Goal: Communication & Community: Ask a question

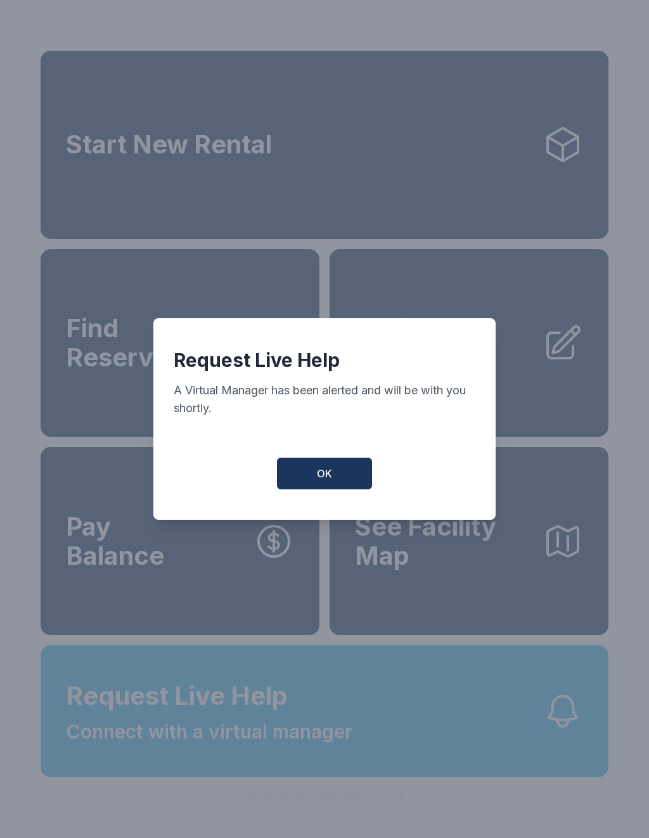
click at [329, 478] on span "OK" at bounding box center [324, 473] width 15 height 15
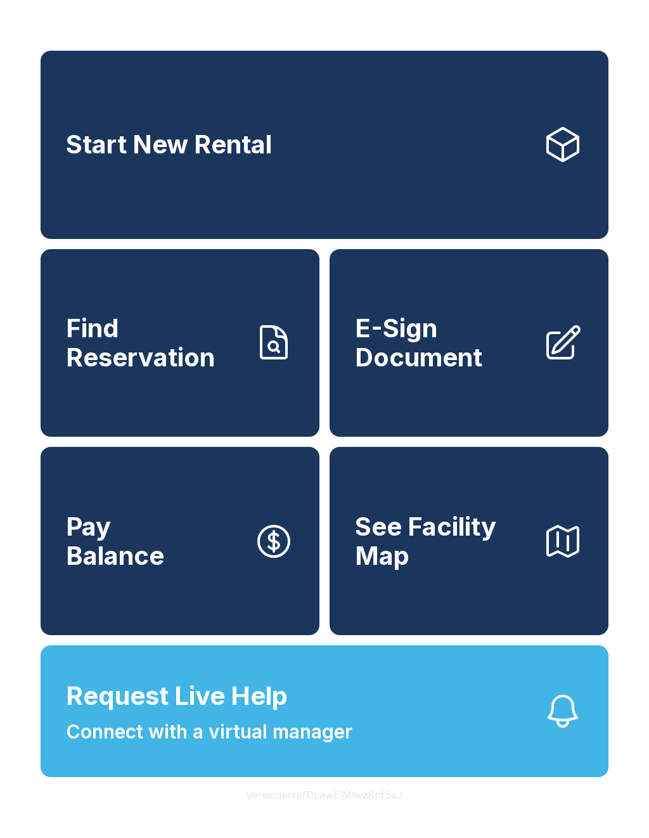
click at [215, 746] on span "Connect with a virtual manager" at bounding box center [209, 731] width 286 height 29
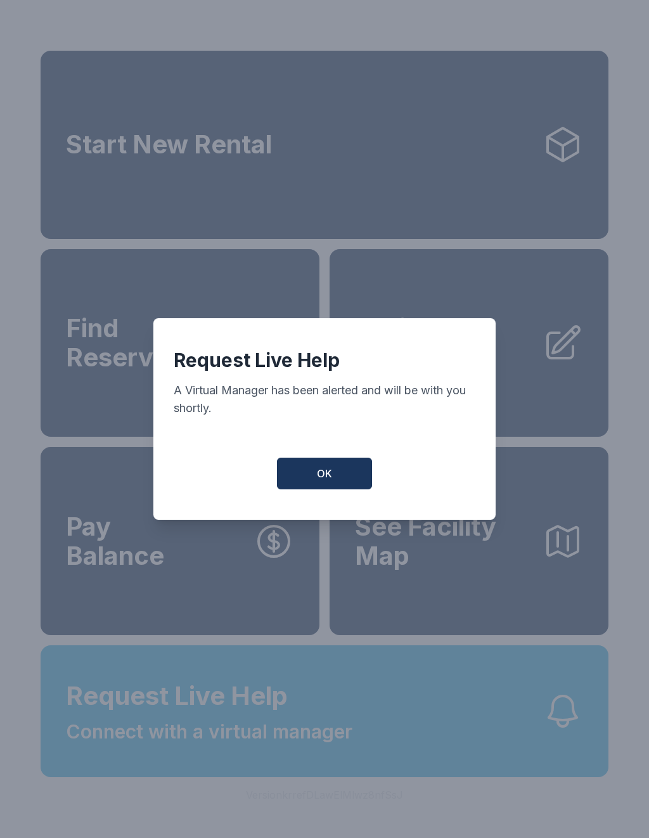
click at [324, 472] on span "OK" at bounding box center [324, 473] width 15 height 15
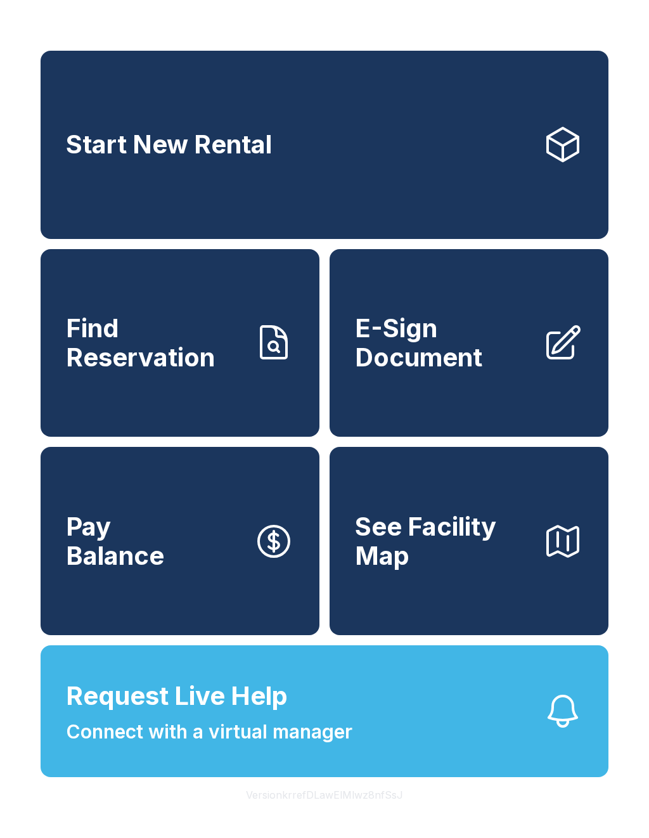
click at [177, 715] on span "Request Live Help" at bounding box center [177, 696] width 222 height 38
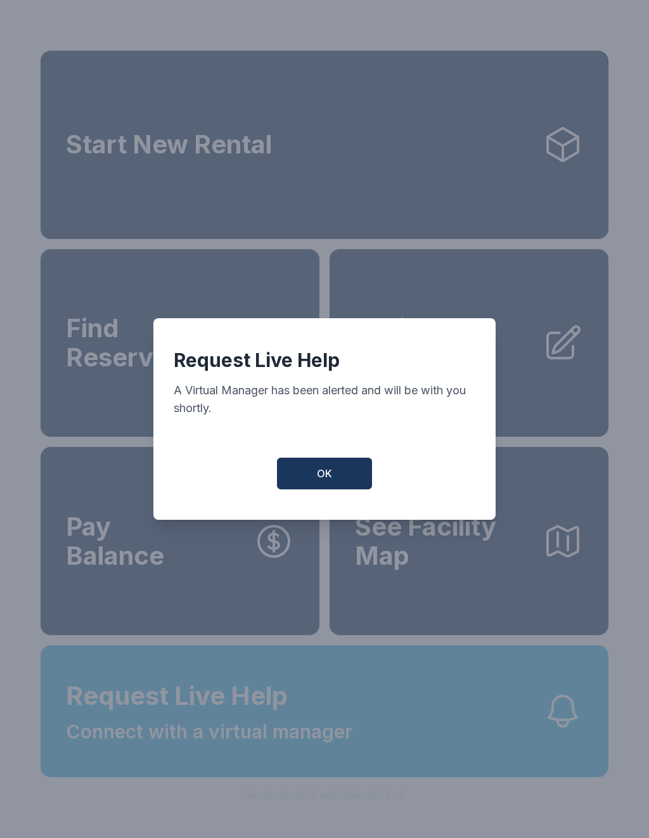
click at [333, 481] on button "OK" at bounding box center [324, 473] width 95 height 32
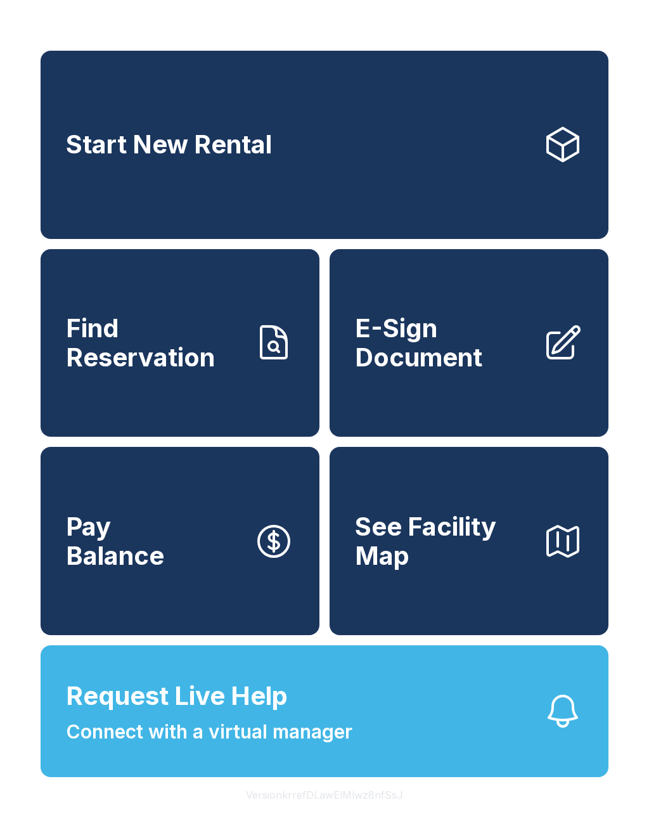
click at [296, 734] on span "Request Live Help Connect with a virtual manager" at bounding box center [209, 711] width 286 height 69
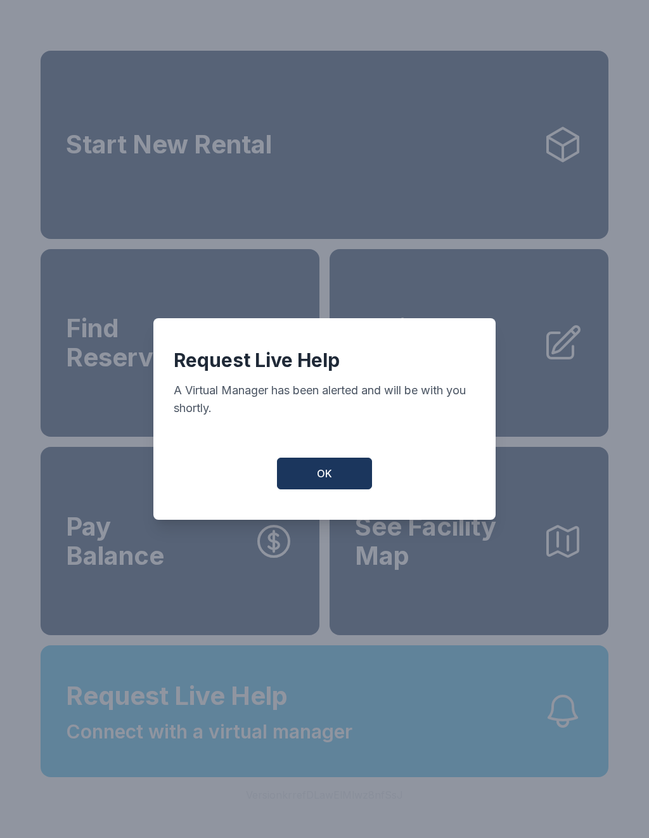
click at [316, 483] on button "OK" at bounding box center [324, 473] width 95 height 32
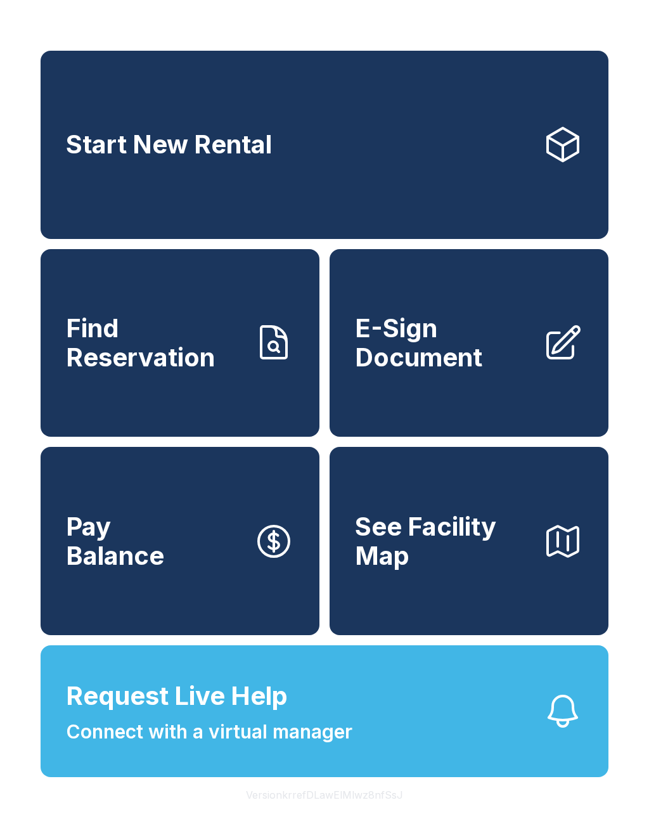
click at [274, 746] on span "Connect with a virtual manager" at bounding box center [209, 731] width 286 height 29
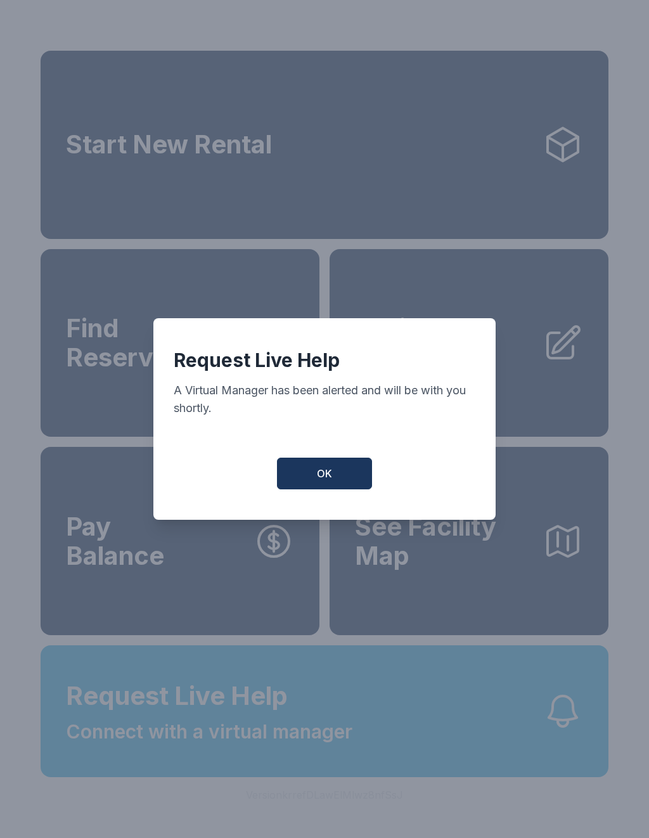
click at [304, 475] on button "OK" at bounding box center [324, 473] width 95 height 32
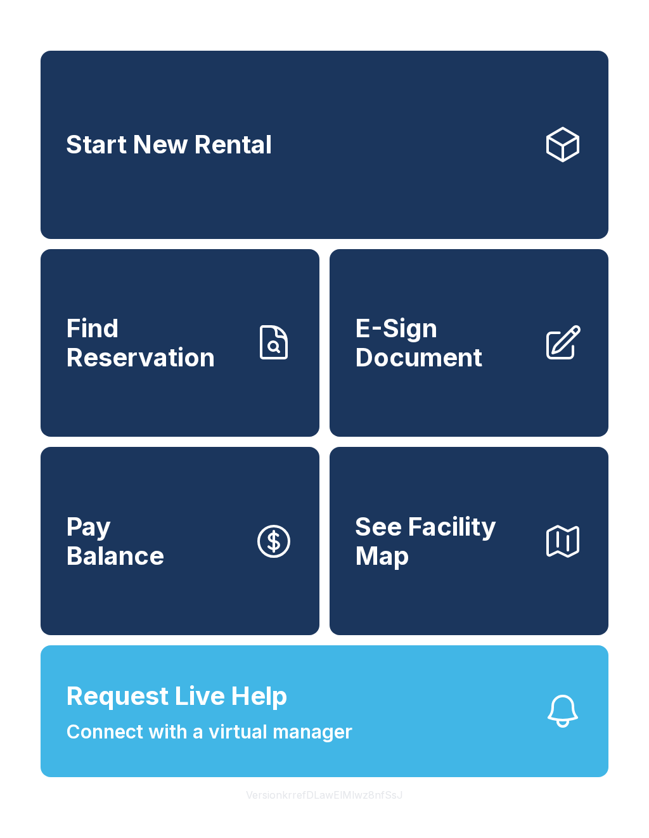
click at [288, 717] on span "Request Live Help Connect with a virtual manager" at bounding box center [209, 711] width 286 height 69
click at [305, 746] on span "Connect with a virtual manager" at bounding box center [209, 731] width 286 height 29
click at [291, 755] on div "Request Live Help A Virtual Manager has been alerted and will be with you short…" at bounding box center [324, 419] width 649 height 838
click at [291, 746] on span "Connect with a virtual manager" at bounding box center [209, 731] width 286 height 29
click at [270, 735] on div "Request Live Help A Virtual Manager has been alerted and will be with you short…" at bounding box center [324, 419] width 649 height 838
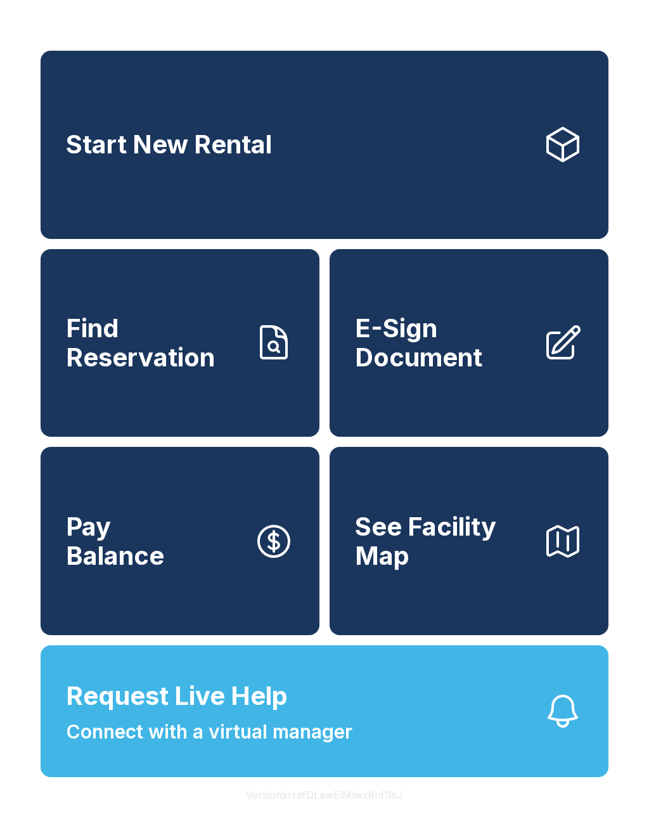
click at [283, 746] on span "Connect with a virtual manager" at bounding box center [209, 731] width 286 height 29
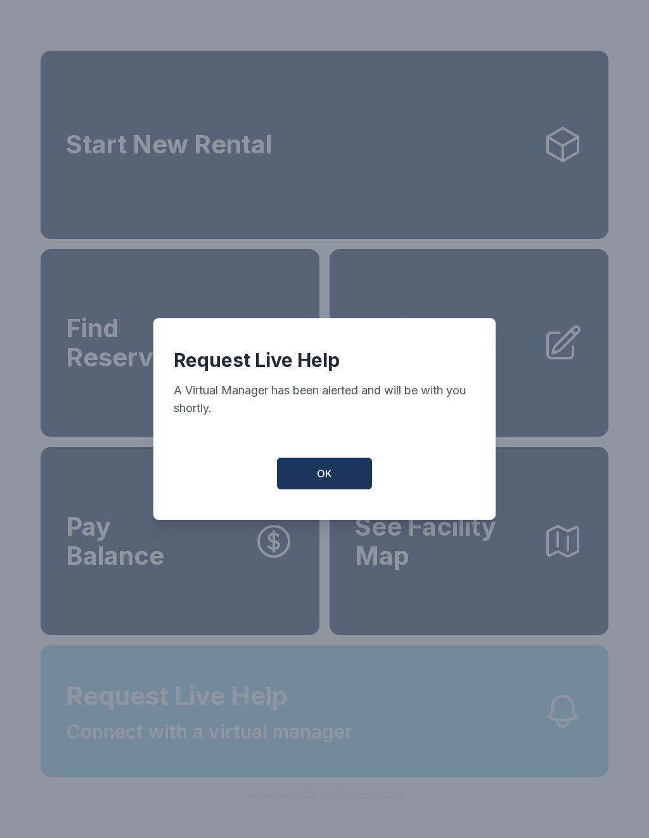
click at [283, 756] on div "Request Live Help A Virtual Manager has been alerted and will be with you short…" at bounding box center [324, 419] width 649 height 838
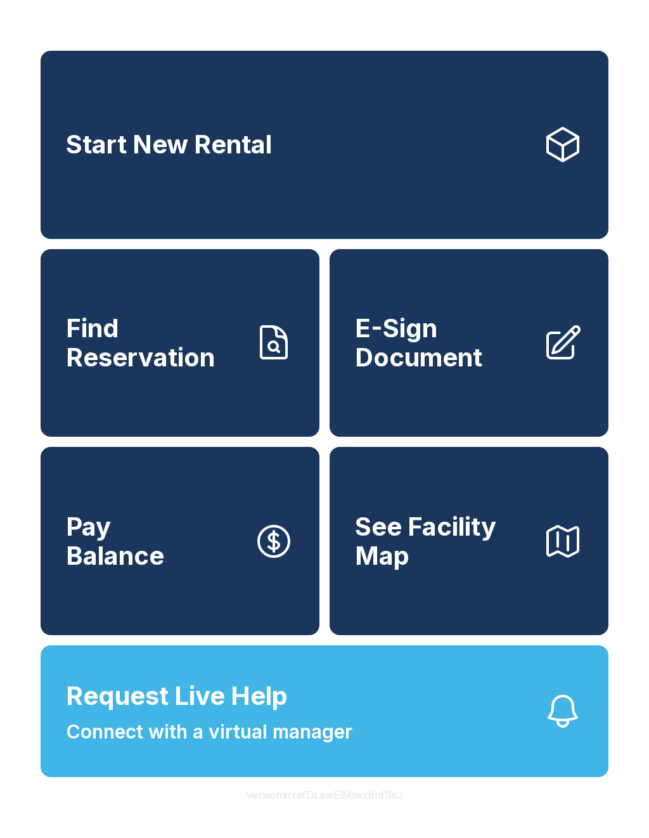
click at [277, 746] on span "Connect with a virtual manager" at bounding box center [209, 731] width 286 height 29
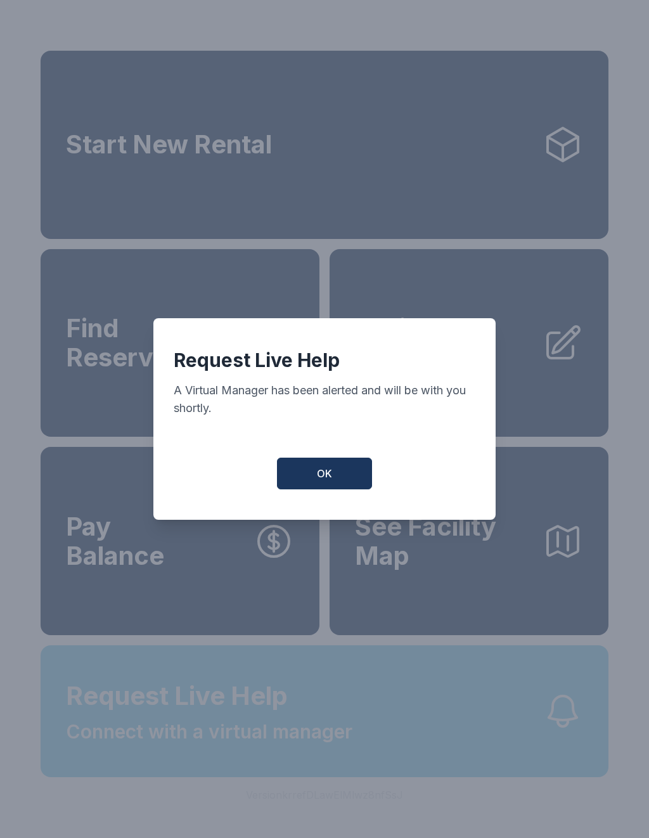
click at [277, 765] on div "Request Live Help A Virtual Manager has been alerted and will be with you short…" at bounding box center [324, 419] width 649 height 838
click at [281, 746] on span "Connect with a virtual manager" at bounding box center [209, 731] width 286 height 29
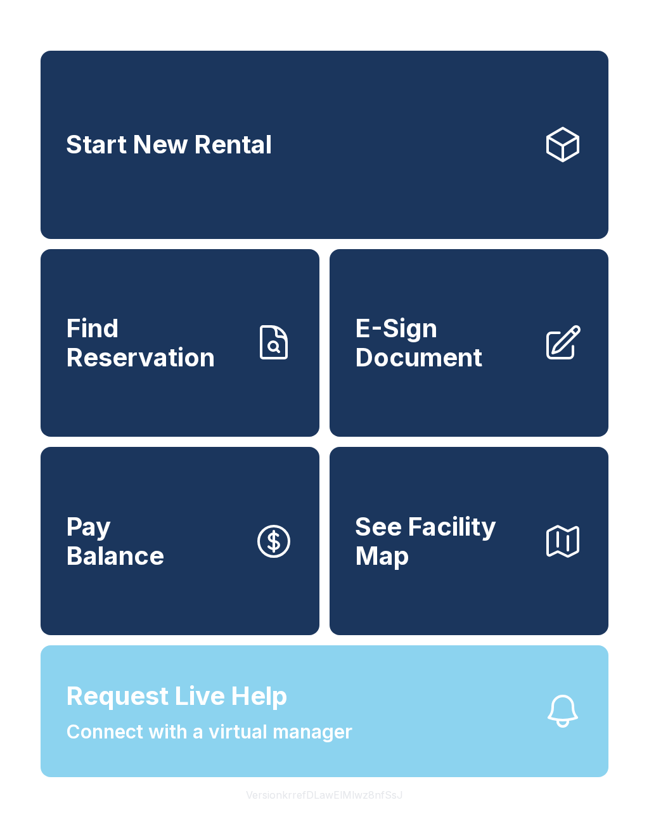
click at [280, 767] on div "Request Live Help A Virtual Manager has been alerted and will be with you short…" at bounding box center [324, 419] width 649 height 838
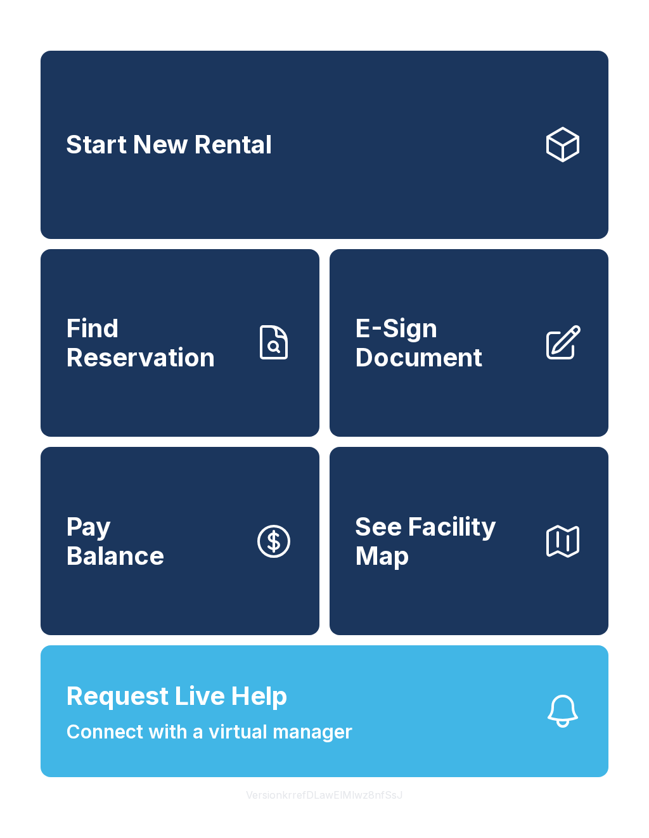
click at [277, 746] on span "Connect with a virtual manager" at bounding box center [209, 731] width 286 height 29
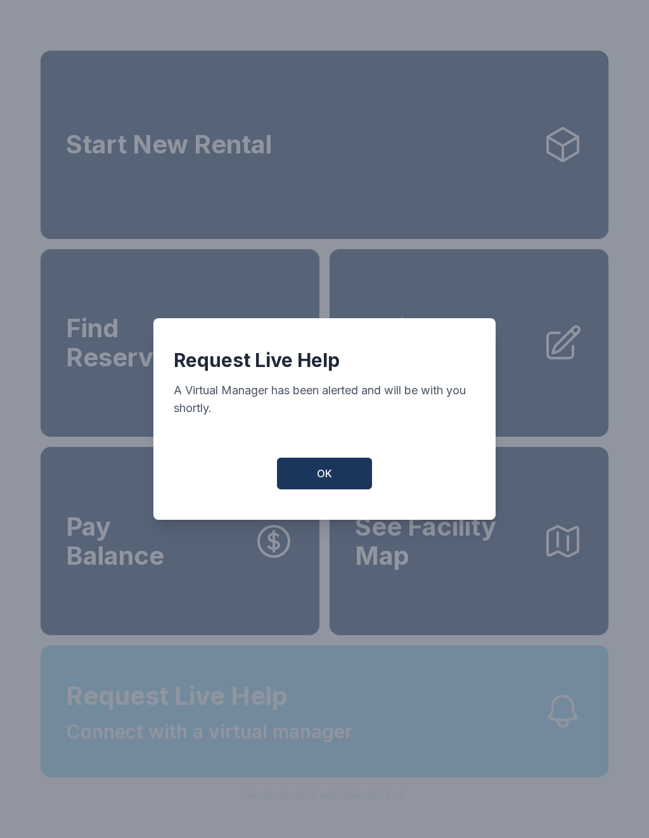
click at [276, 760] on div "Request Live Help A Virtual Manager has been alerted and will be with you short…" at bounding box center [324, 419] width 649 height 838
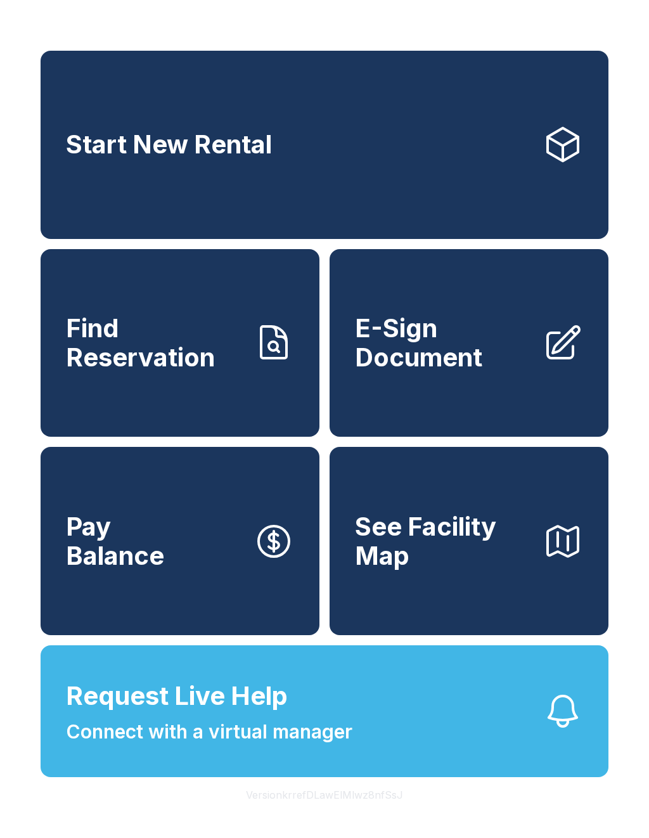
click at [272, 746] on span "Connect with a virtual manager" at bounding box center [209, 731] width 286 height 29
click at [311, 765] on div "Request Live Help A Virtual Manager has been alerted and will be with you short…" at bounding box center [324, 419] width 649 height 838
click at [321, 746] on span "Connect with a virtual manager" at bounding box center [209, 731] width 286 height 29
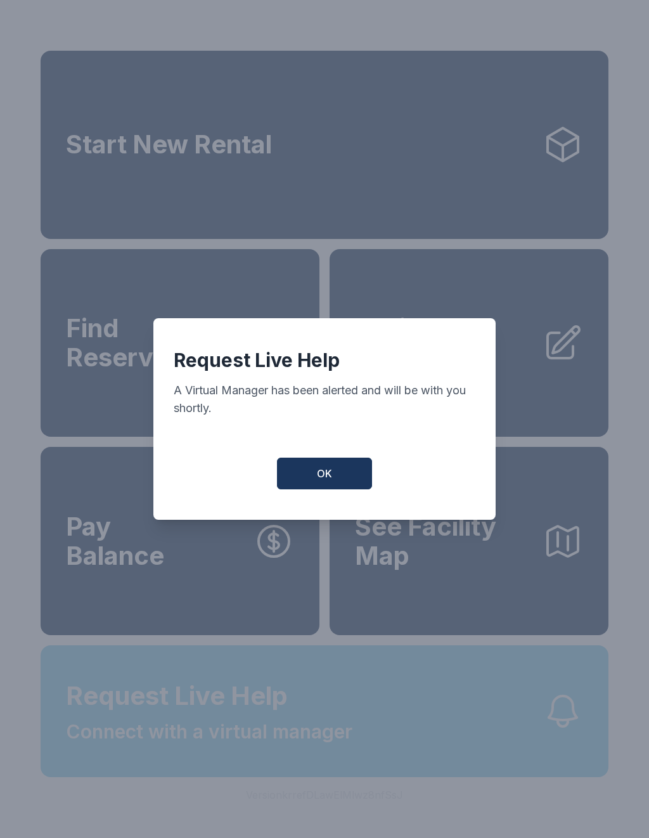
click at [321, 753] on div "Request Live Help A Virtual Manager has been alerted and will be with you short…" at bounding box center [324, 419] width 649 height 838
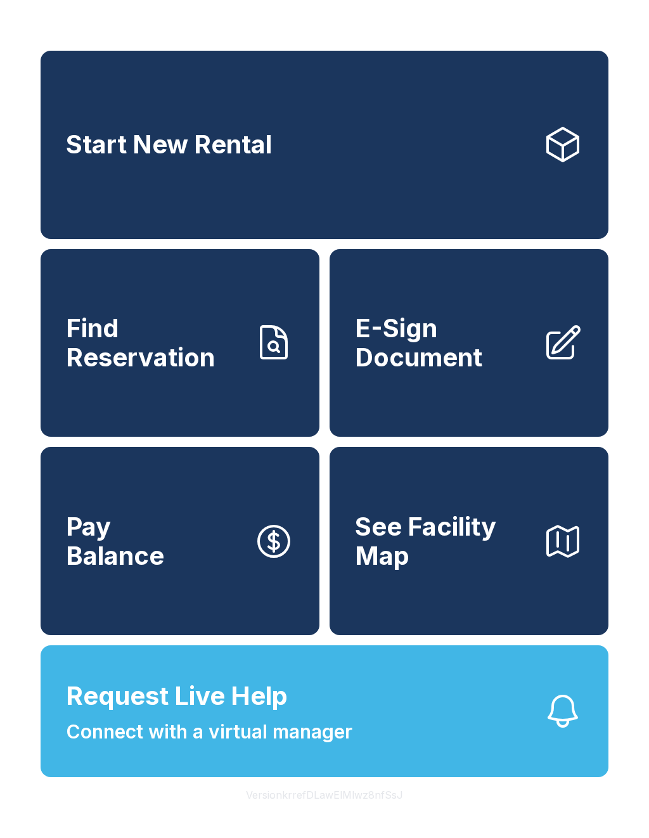
click at [324, 746] on span "Connect with a virtual manager" at bounding box center [209, 731] width 286 height 29
click at [321, 744] on span "Request Live Help Connect with a virtual manager" at bounding box center [209, 711] width 286 height 69
click at [325, 744] on span "Connect with a virtual manager" at bounding box center [209, 731] width 286 height 29
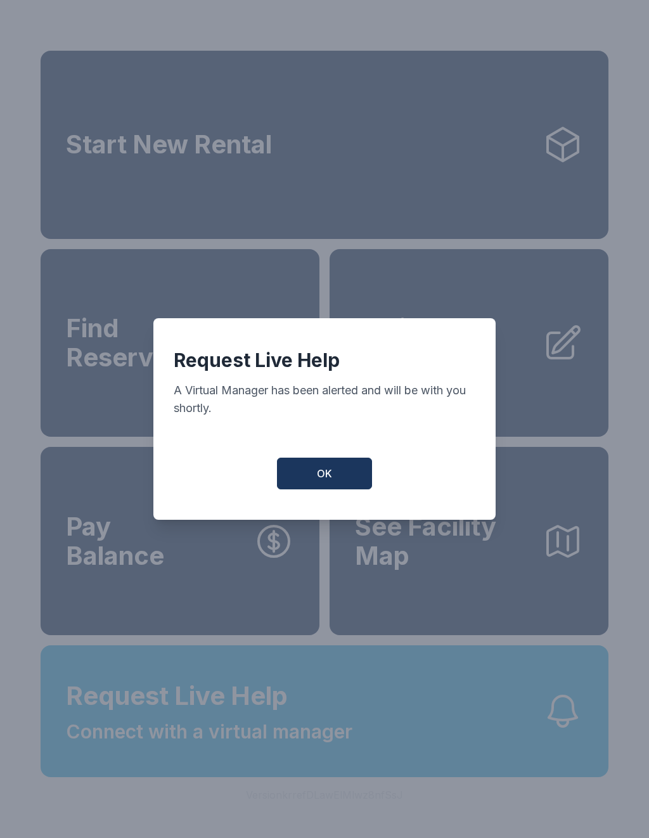
click at [324, 746] on div "Request Live Help A Virtual Manager has been alerted and will be with you short…" at bounding box center [324, 419] width 649 height 838
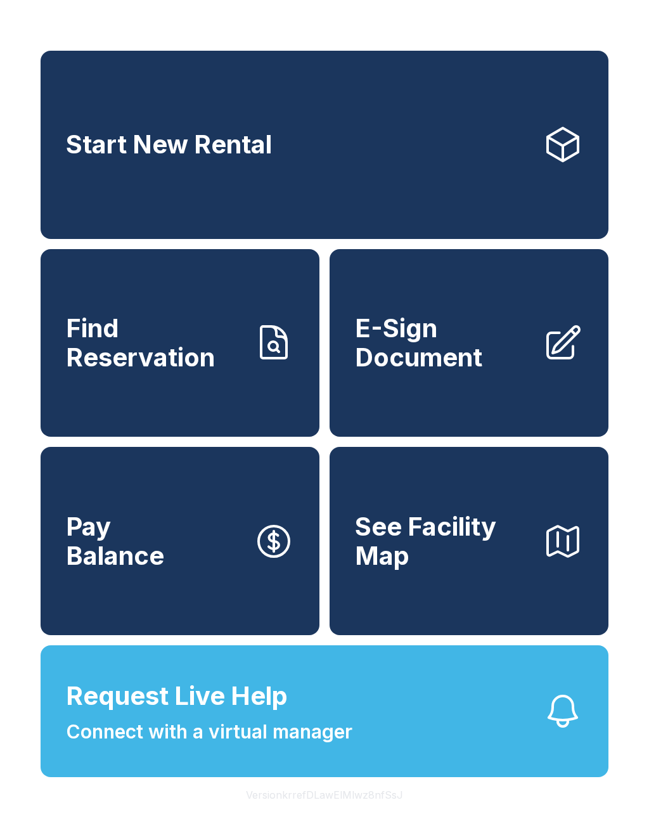
click at [318, 725] on span "Request Live Help Connect with a virtual manager" at bounding box center [209, 711] width 286 height 69
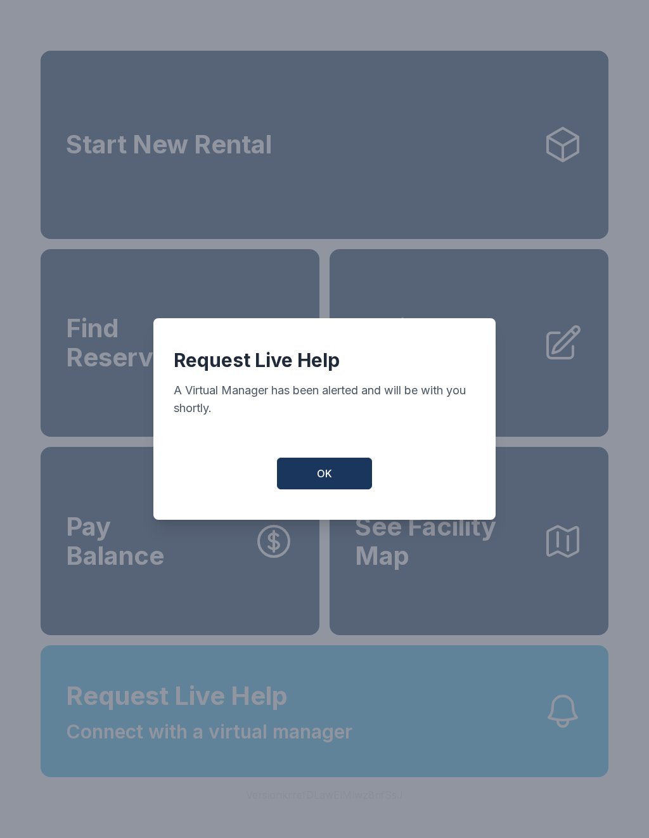
click at [316, 485] on button "OK" at bounding box center [324, 473] width 95 height 32
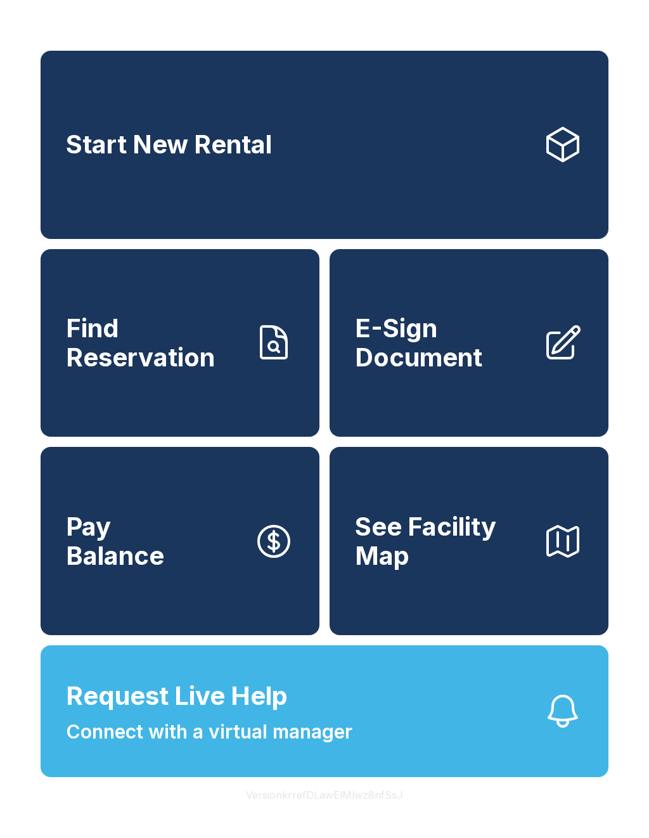
click at [259, 746] on span "Connect with a virtual manager" at bounding box center [209, 731] width 286 height 29
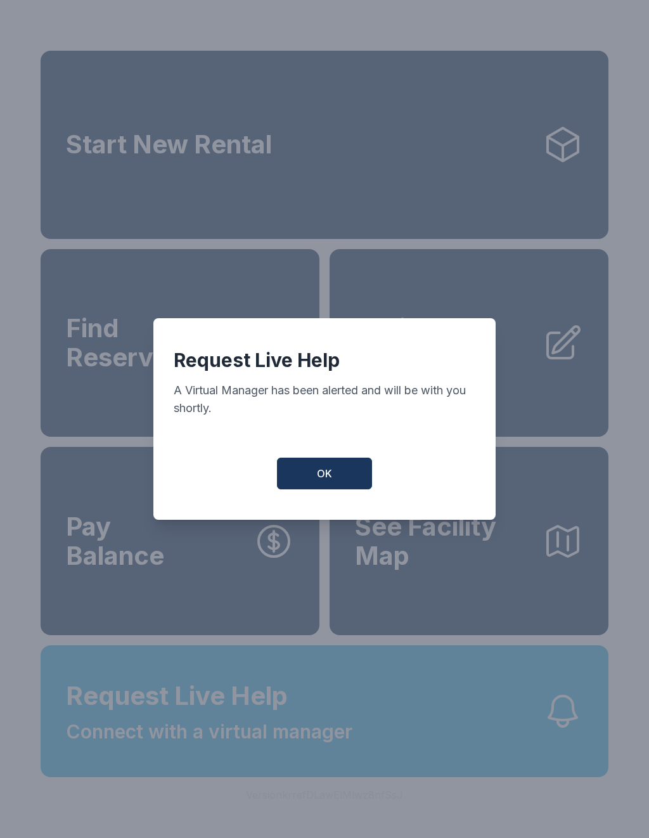
click at [333, 487] on button "OK" at bounding box center [324, 473] width 95 height 32
